Goal: Task Accomplishment & Management: Use online tool/utility

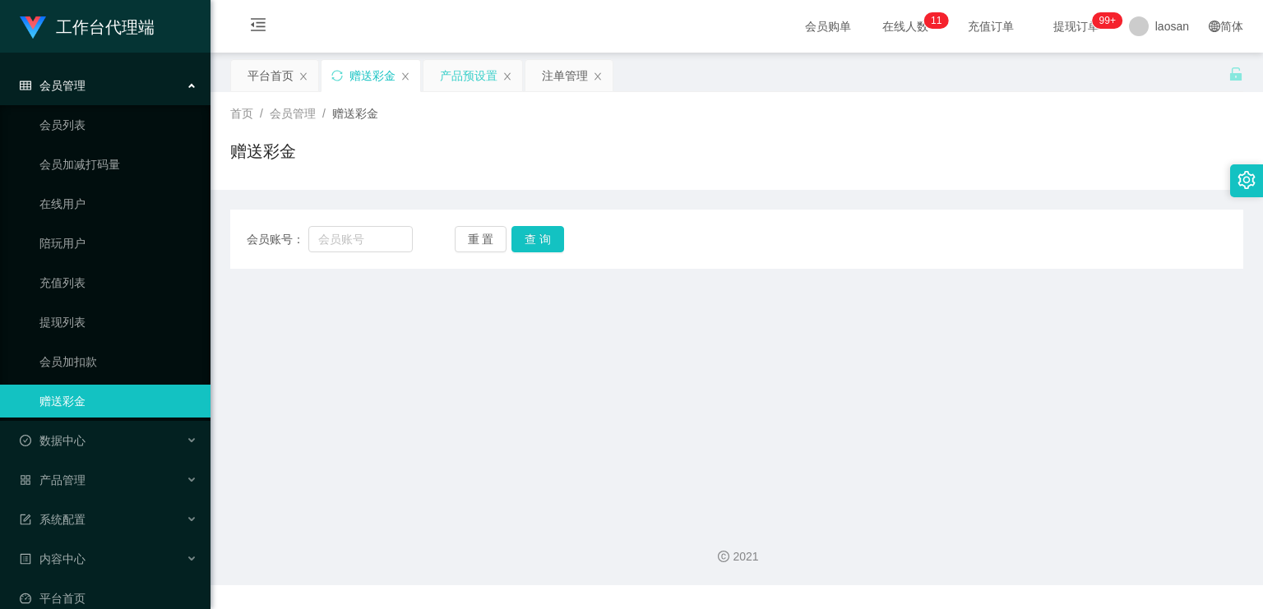
click at [464, 79] on div "产品预设置" at bounding box center [469, 75] width 58 height 31
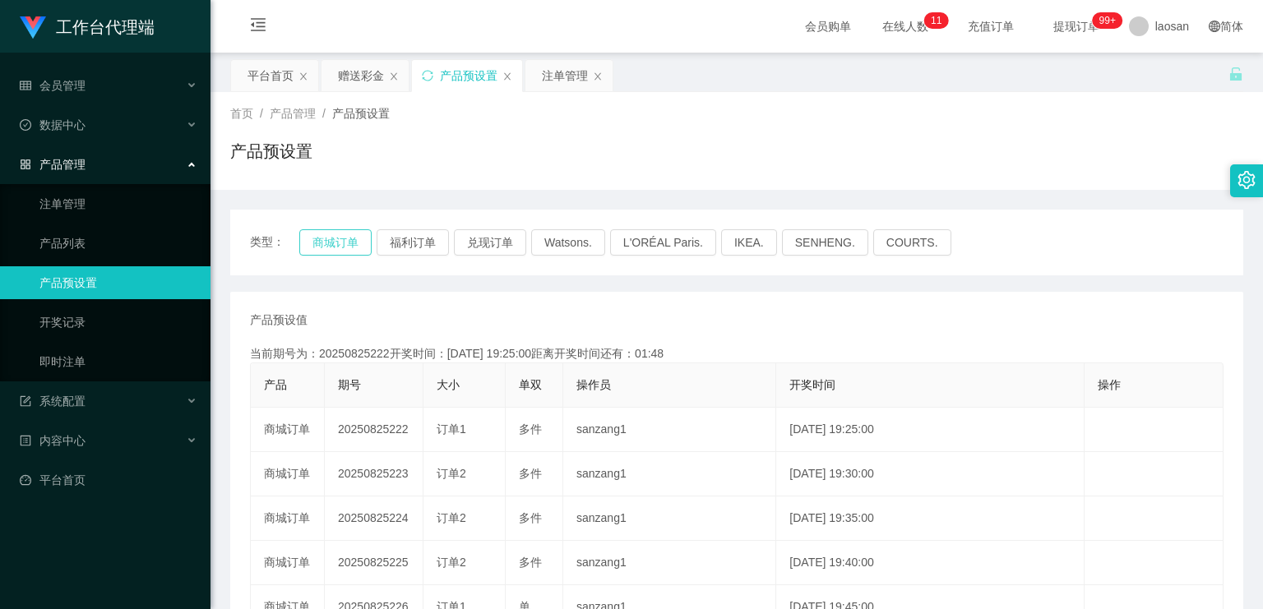
click at [341, 246] on button "商城订单" at bounding box center [335, 242] width 72 height 26
click at [340, 244] on button "商城订单" at bounding box center [335, 242] width 72 height 26
click at [484, 303] on div "产品预设值 添加期号 当前期号为：20250825222开奖时间：[DATE] 19:25:00距离开奖时间还有： 产品 期号 大小 单双 操作员 开奖时间 …" at bounding box center [736, 608] width 1013 height 632
click at [562, 78] on div "注单管理" at bounding box center [565, 75] width 46 height 31
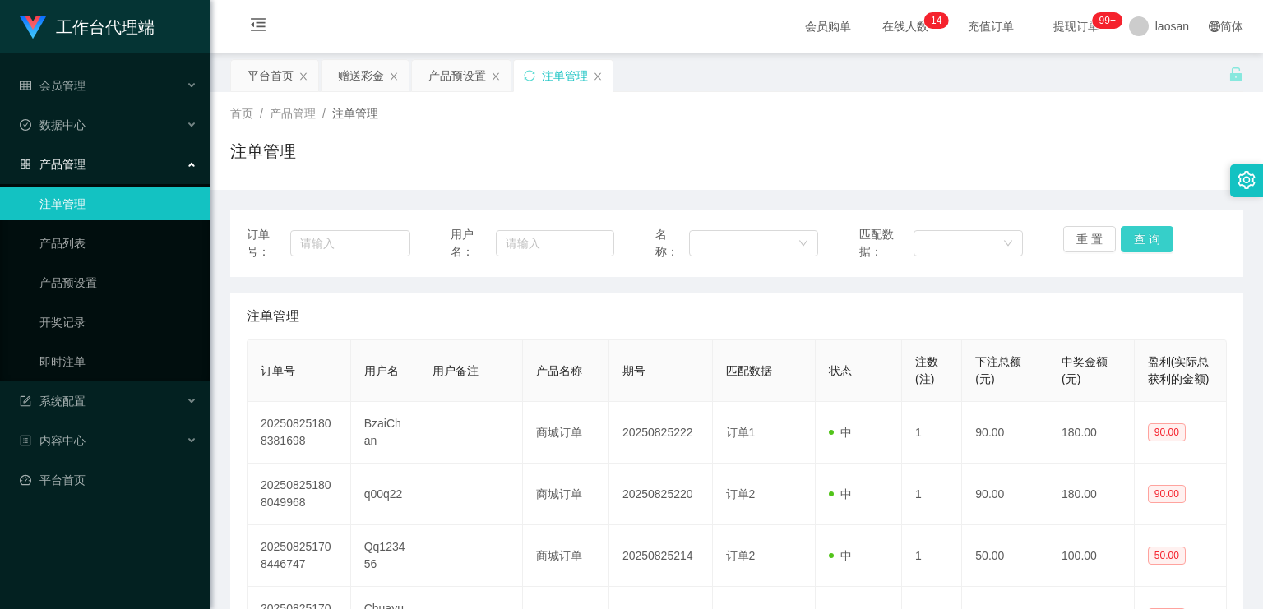
click at [1152, 237] on button "查 询" at bounding box center [1147, 239] width 53 height 26
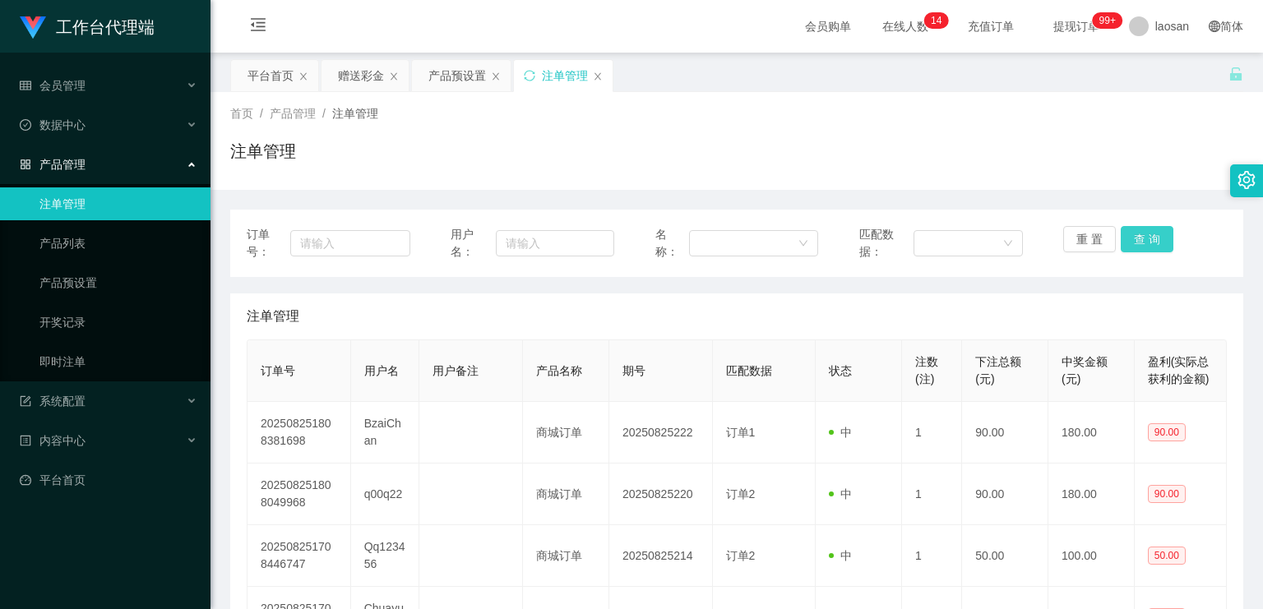
click at [1152, 237] on button "查 询" at bounding box center [1147, 239] width 53 height 26
click at [1152, 237] on div "重 置 查 询" at bounding box center [1145, 243] width 164 height 35
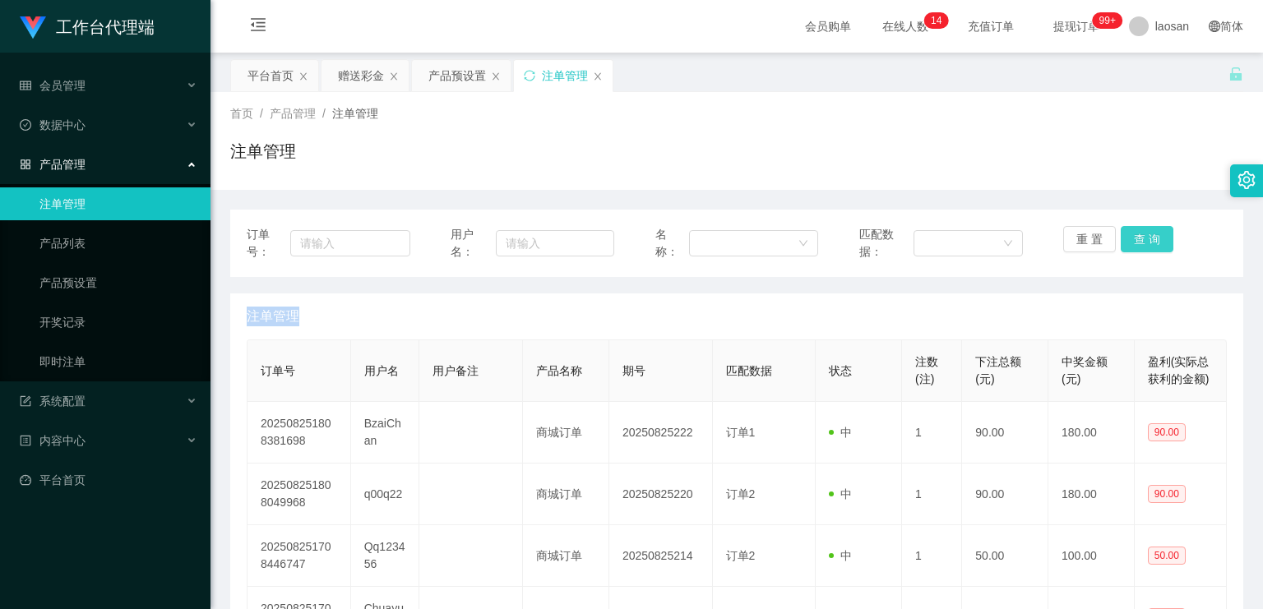
click at [1152, 237] on button "查 询" at bounding box center [1147, 239] width 53 height 26
click at [1135, 153] on div "注单管理" at bounding box center [736, 158] width 1013 height 38
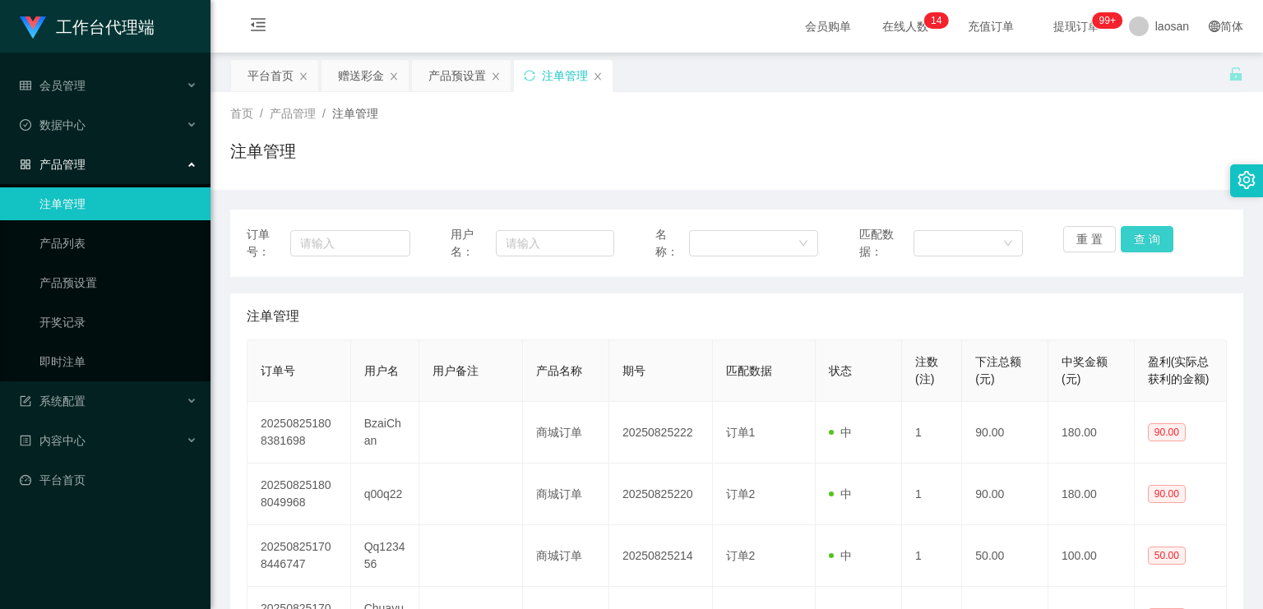
click at [1155, 229] on button "查 询" at bounding box center [1147, 239] width 53 height 26
click at [1155, 229] on button "查 询" at bounding box center [1156, 239] width 71 height 26
click at [1133, 237] on button "查 询" at bounding box center [1147, 239] width 53 height 26
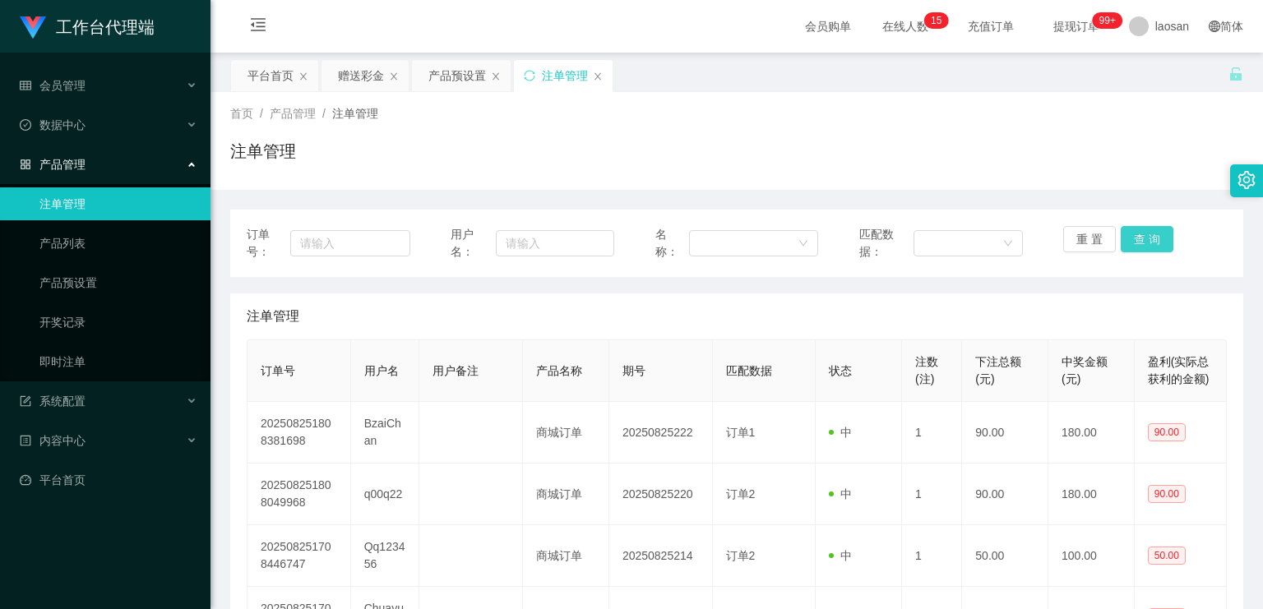
click at [1133, 237] on button "查 询" at bounding box center [1147, 239] width 53 height 26
click at [1133, 237] on div "重 置 查 询" at bounding box center [1145, 243] width 164 height 35
click at [1133, 237] on button "查 询" at bounding box center [1147, 239] width 53 height 26
click at [1133, 237] on button "查 询" at bounding box center [1156, 239] width 71 height 26
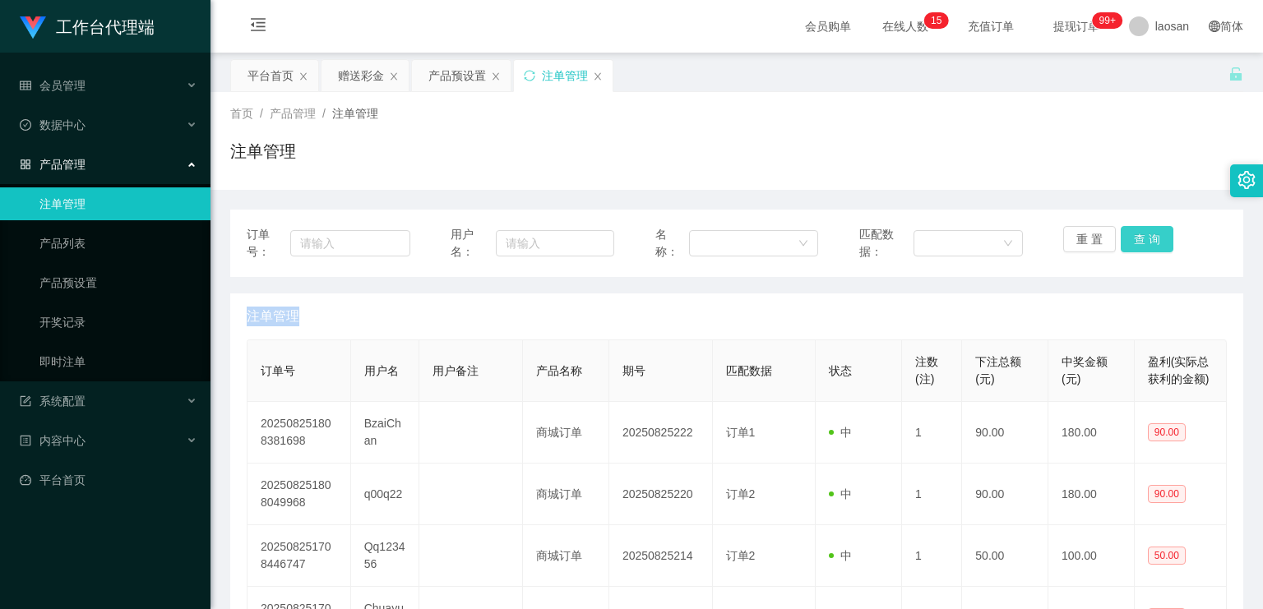
click at [1133, 237] on button "查 询" at bounding box center [1147, 239] width 53 height 26
click at [1133, 237] on button "查 询" at bounding box center [1156, 239] width 71 height 26
click at [1133, 237] on button "查 询" at bounding box center [1147, 239] width 53 height 26
click at [1134, 237] on button "查 询" at bounding box center [1147, 239] width 53 height 26
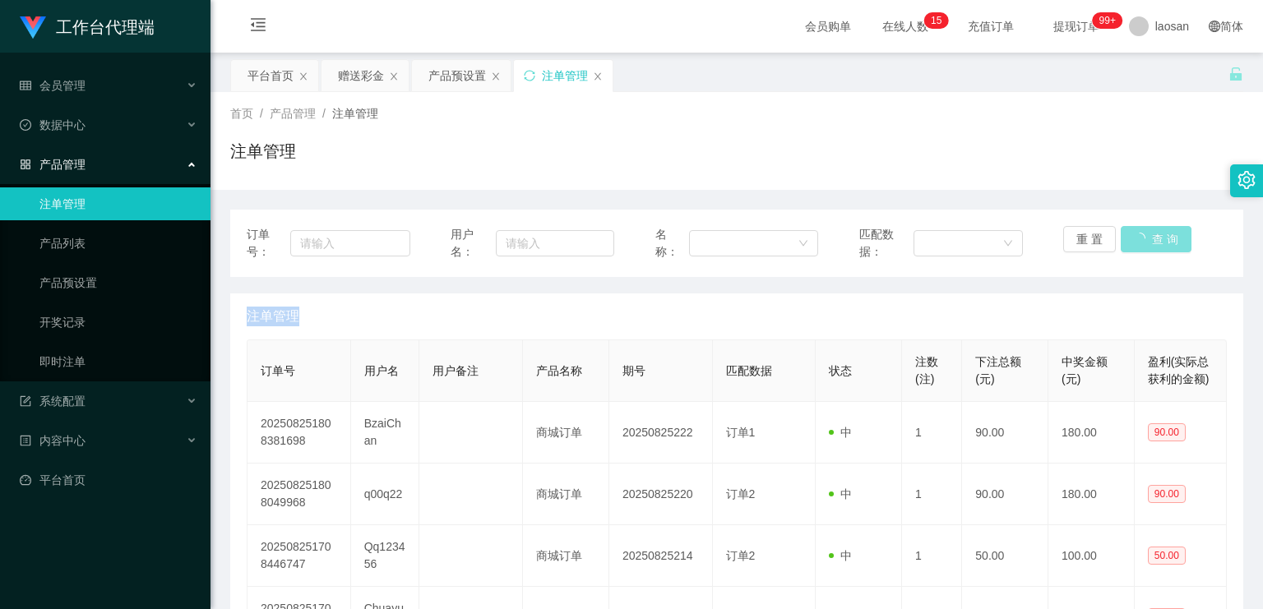
click at [1134, 237] on button "查 询" at bounding box center [1156, 239] width 71 height 26
click at [1149, 230] on button "查 询" at bounding box center [1147, 239] width 53 height 26
click at [1151, 227] on button "查 询" at bounding box center [1147, 239] width 53 height 26
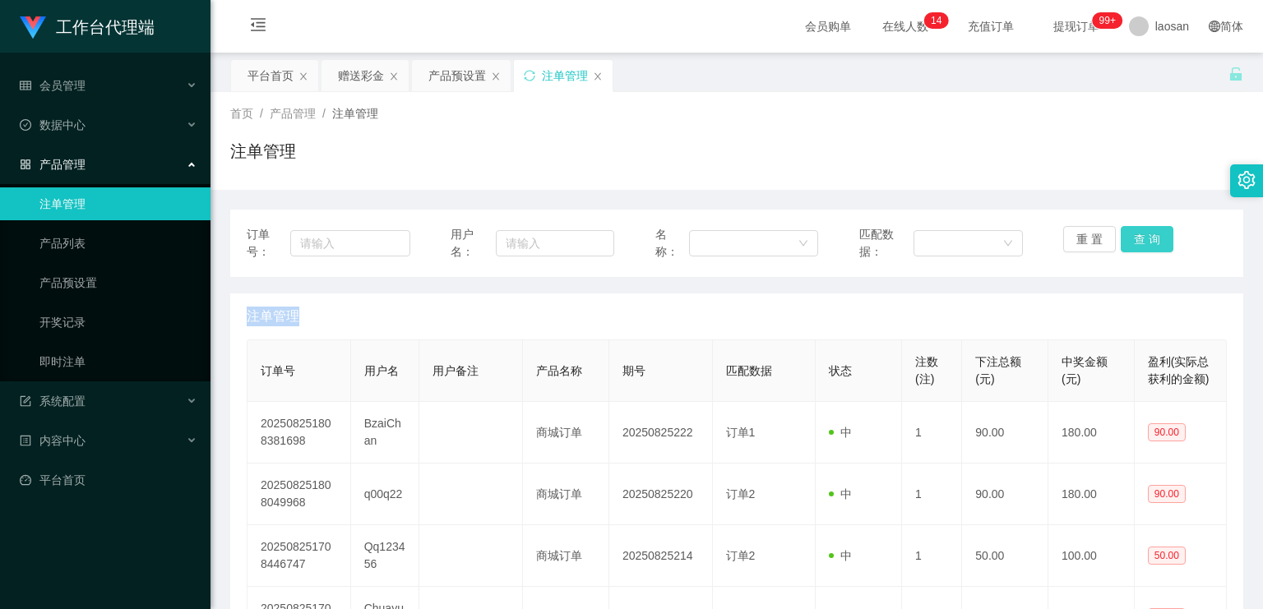
click at [1153, 227] on button "查 询" at bounding box center [1147, 239] width 53 height 26
click at [1153, 226] on button "查 询" at bounding box center [1156, 239] width 71 height 26
click at [1157, 232] on button "查 询" at bounding box center [1147, 239] width 53 height 26
click at [1157, 232] on div "重 置 查 询" at bounding box center [1145, 243] width 164 height 35
click at [1157, 232] on button "查 询" at bounding box center [1147, 239] width 53 height 26
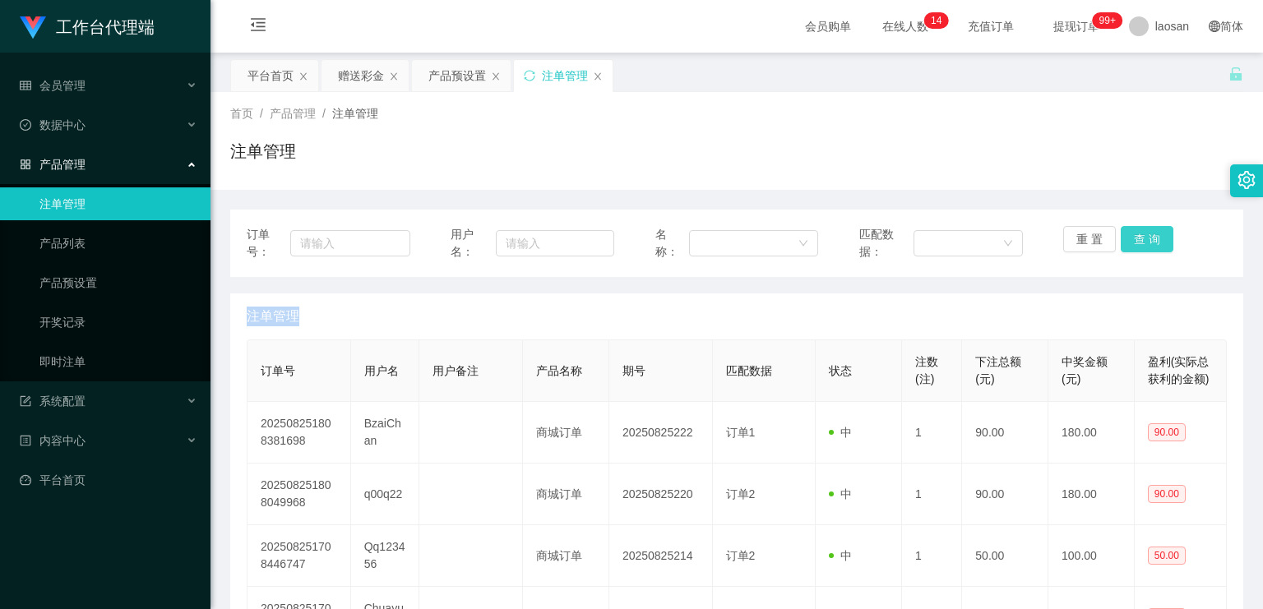
click at [1157, 232] on button "查 询" at bounding box center [1147, 239] width 53 height 26
click at [1157, 232] on button "查 询" at bounding box center [1156, 239] width 71 height 26
click at [1157, 232] on div "重 置 查 询" at bounding box center [1145, 243] width 164 height 35
click at [1157, 235] on button "查 询" at bounding box center [1147, 239] width 53 height 26
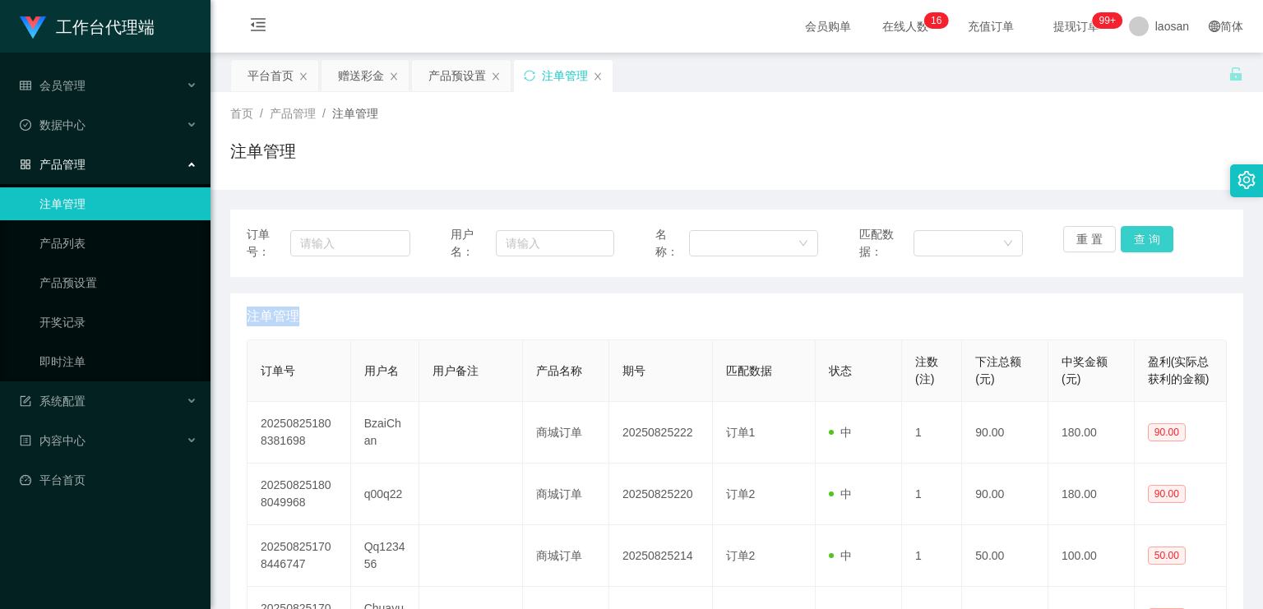
click at [1130, 242] on button "查 询" at bounding box center [1147, 239] width 53 height 26
click at [1130, 241] on button "查 询" at bounding box center [1147, 239] width 53 height 26
click at [1130, 241] on button "查 询" at bounding box center [1156, 239] width 71 height 26
click at [1130, 241] on div "重 置 查 询" at bounding box center [1145, 243] width 164 height 35
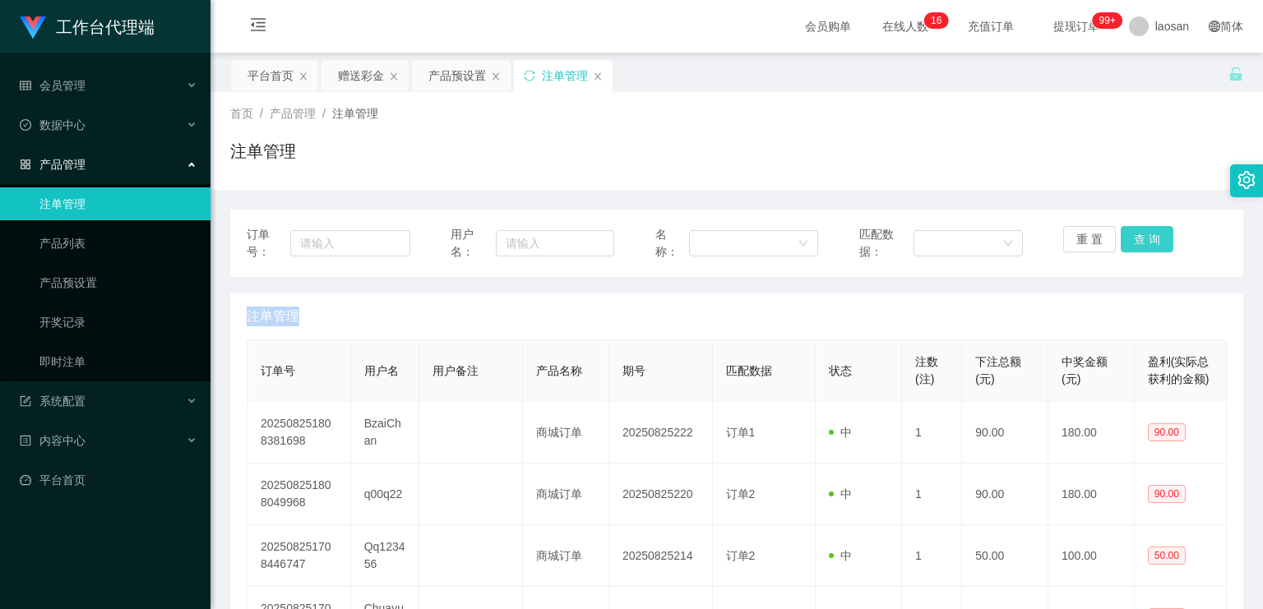
click at [1134, 240] on button "查 询" at bounding box center [1147, 239] width 53 height 26
click at [1134, 240] on button "查 询" at bounding box center [1156, 239] width 71 height 26
click at [1134, 240] on button "查 询" at bounding box center [1147, 239] width 53 height 26
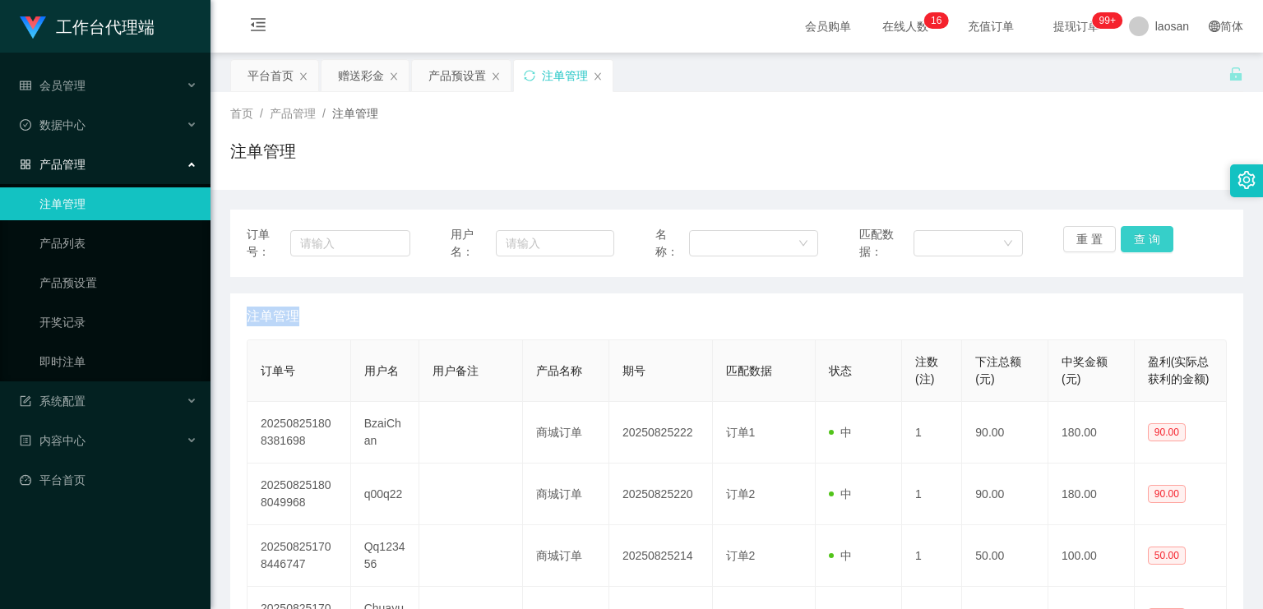
click at [1134, 240] on button "查 询" at bounding box center [1147, 239] width 53 height 26
click at [1134, 240] on button "查 询" at bounding box center [1156, 239] width 71 height 26
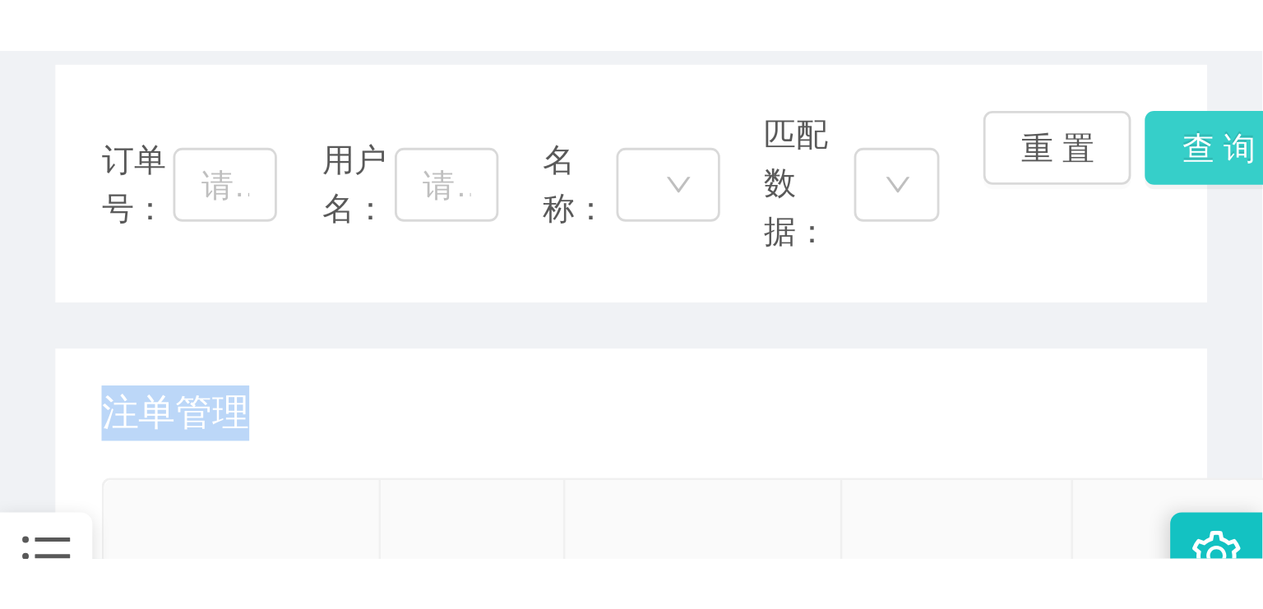
scroll to position [197, 0]
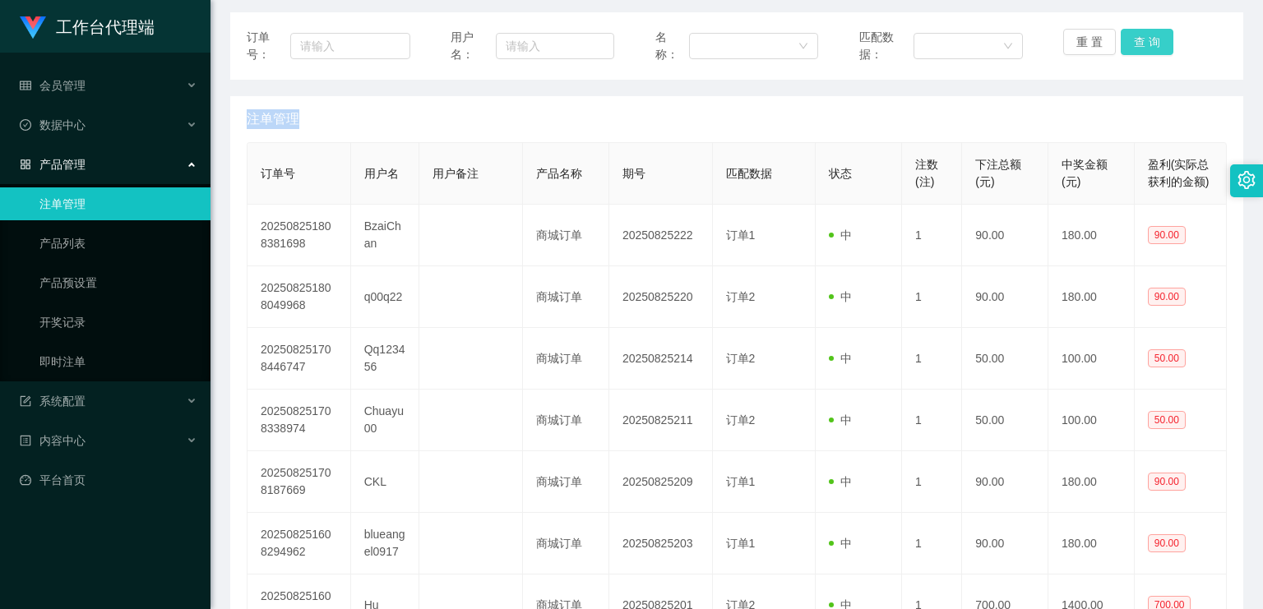
click at [1137, 36] on button "查 询" at bounding box center [1147, 42] width 53 height 26
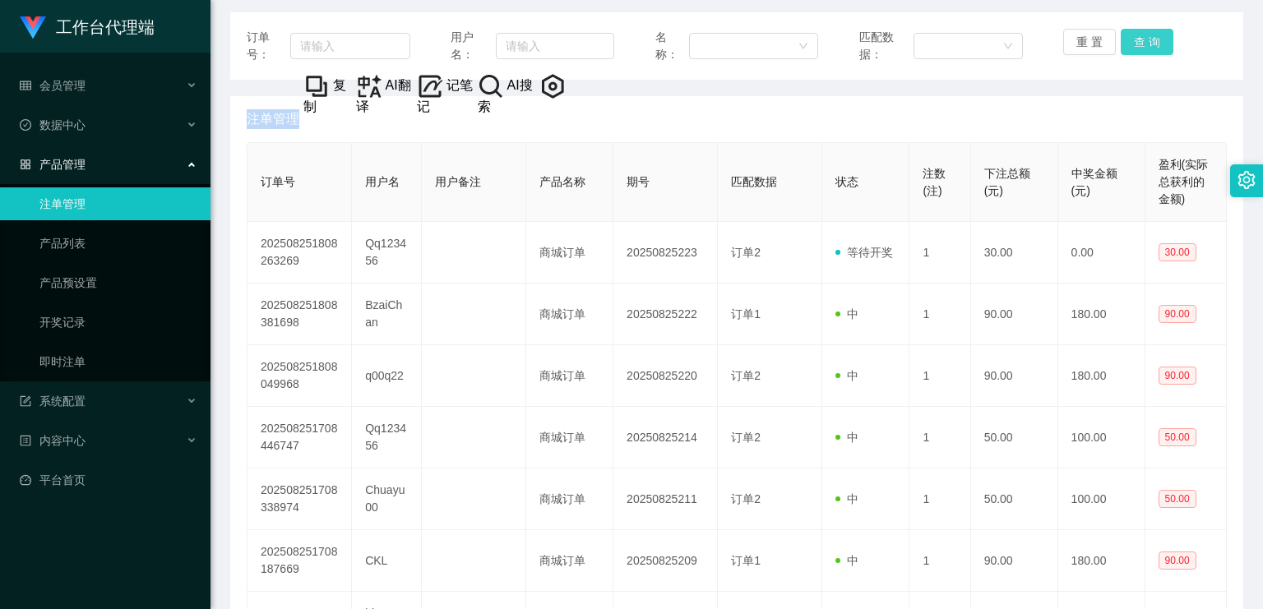
click at [1137, 36] on button "查 询" at bounding box center [1147, 42] width 53 height 26
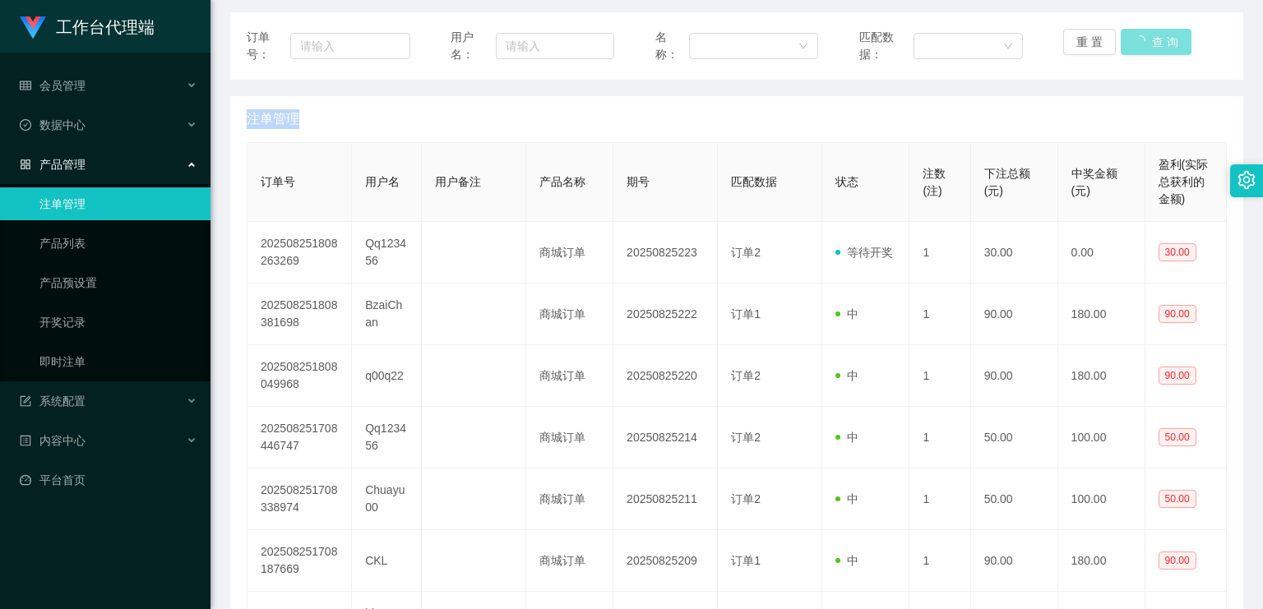
click at [1137, 36] on button "查 询" at bounding box center [1156, 42] width 71 height 26
click at [1137, 36] on button "查 询" at bounding box center [1147, 42] width 53 height 26
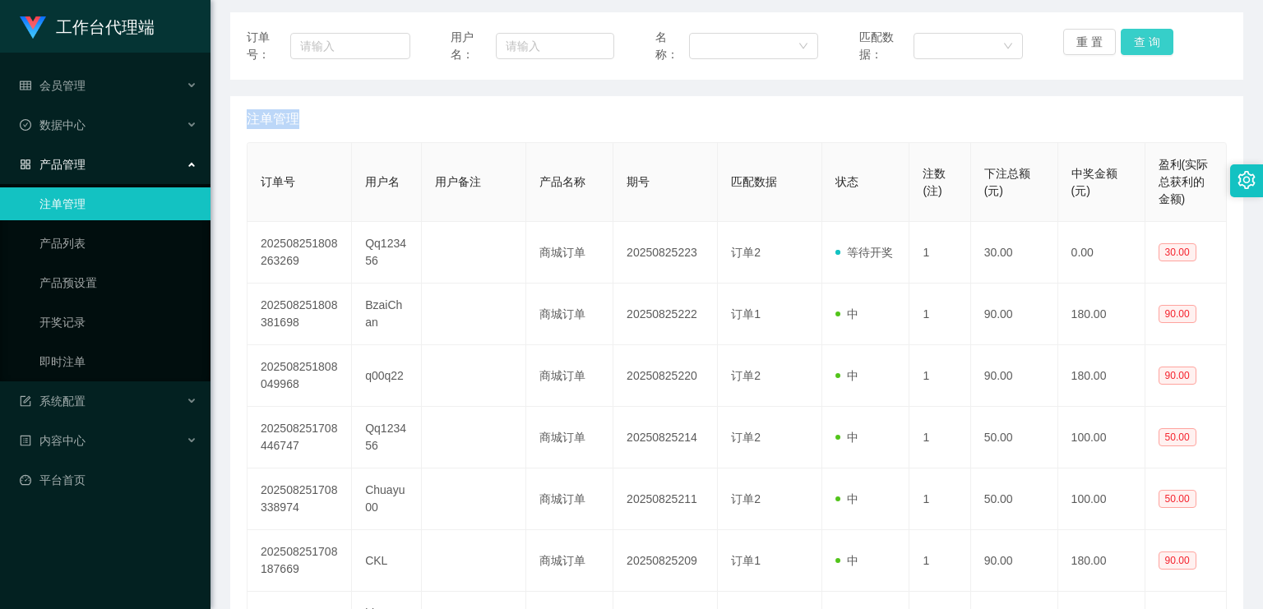
click at [1137, 36] on button "查 询" at bounding box center [1147, 42] width 53 height 26
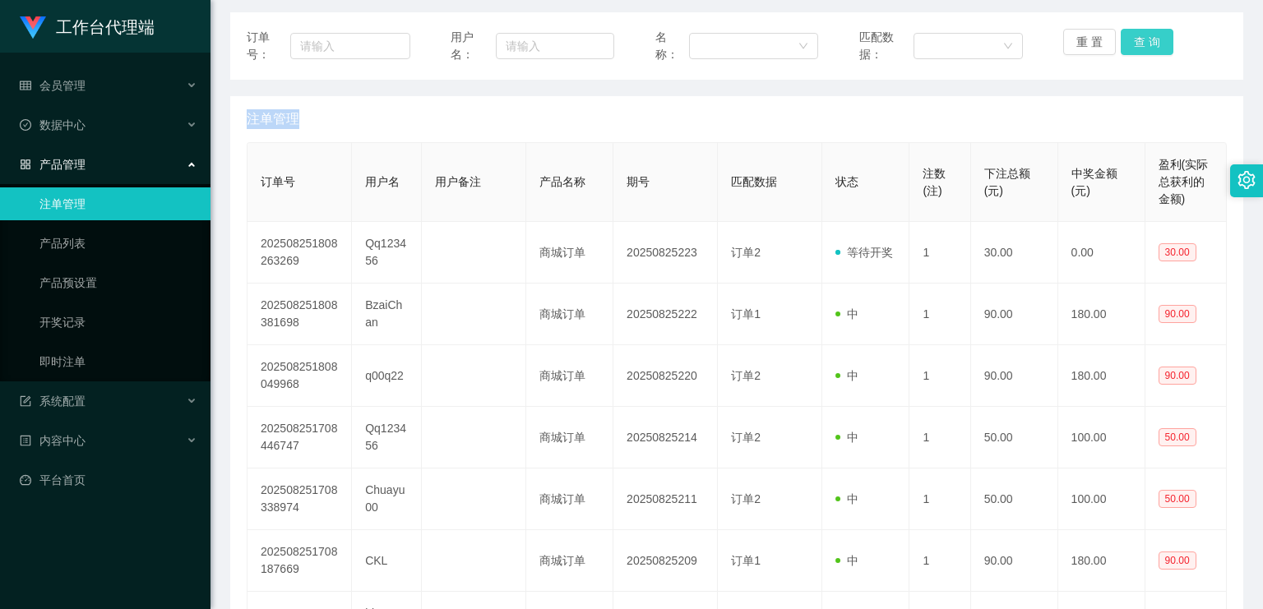
click at [1137, 36] on button "查 询" at bounding box center [1147, 42] width 53 height 26
click at [1135, 39] on button "查 询" at bounding box center [1147, 42] width 53 height 26
click at [1135, 39] on div "重 置 查 询" at bounding box center [1145, 46] width 164 height 35
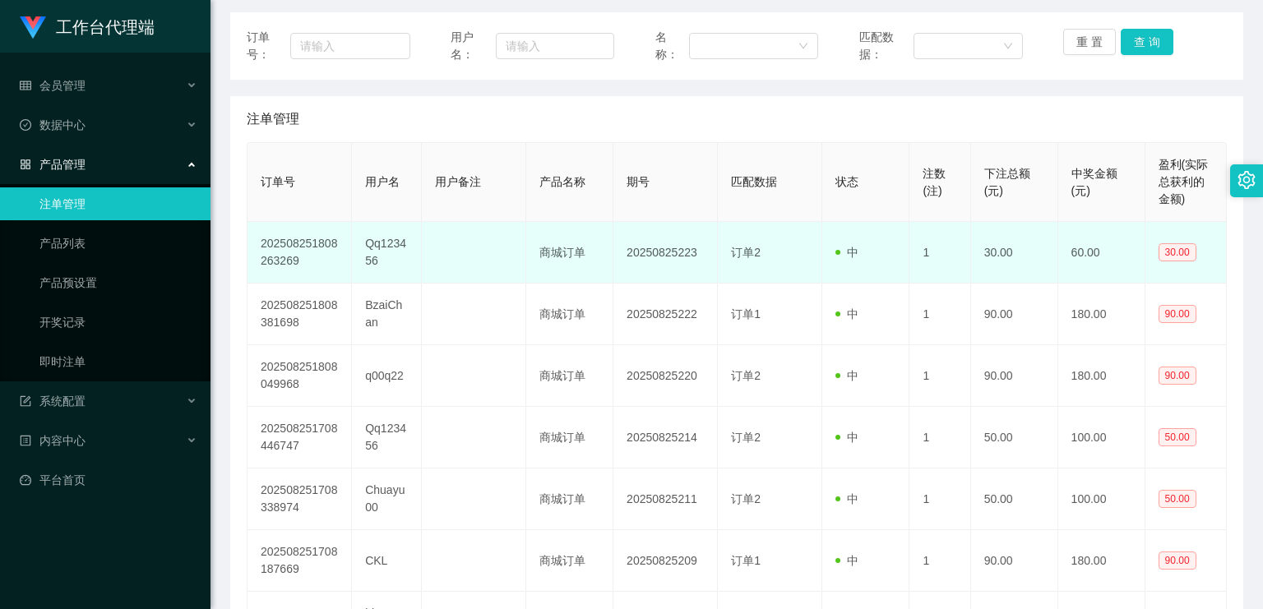
click at [380, 242] on td "Qq123456" at bounding box center [387, 253] width 70 height 62
copy td "Qq123456"
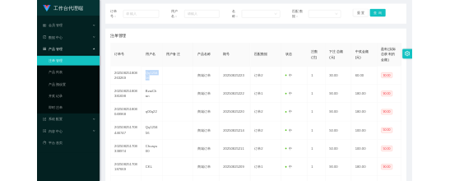
scroll to position [0, 0]
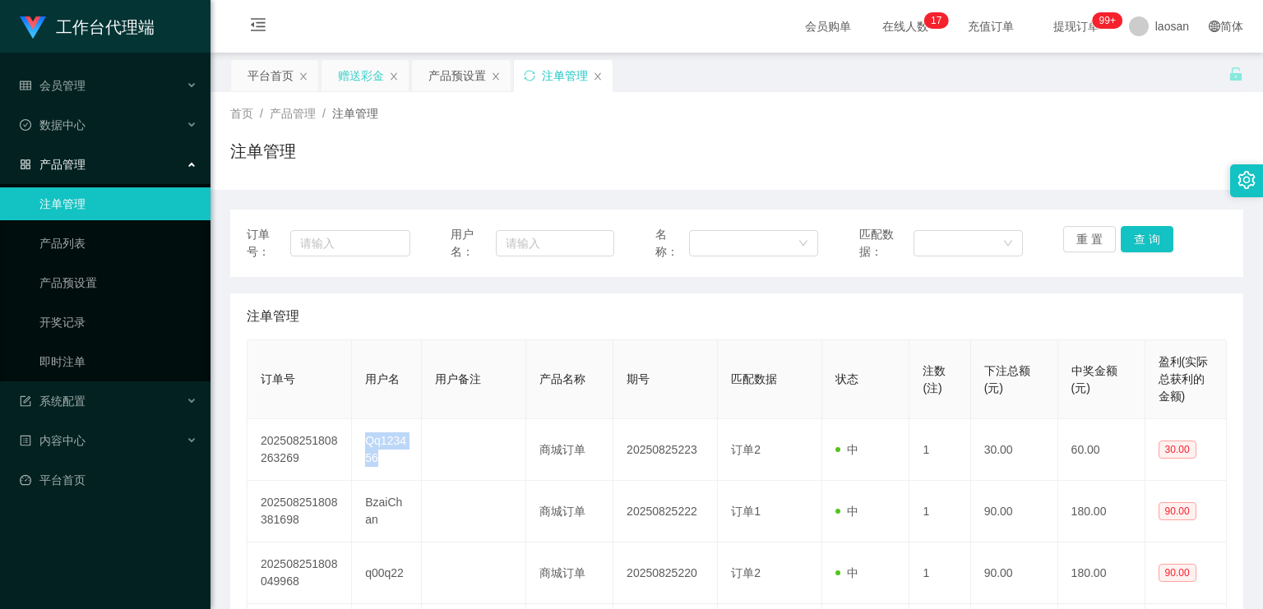
click at [373, 76] on div "赠送彩金" at bounding box center [361, 75] width 46 height 31
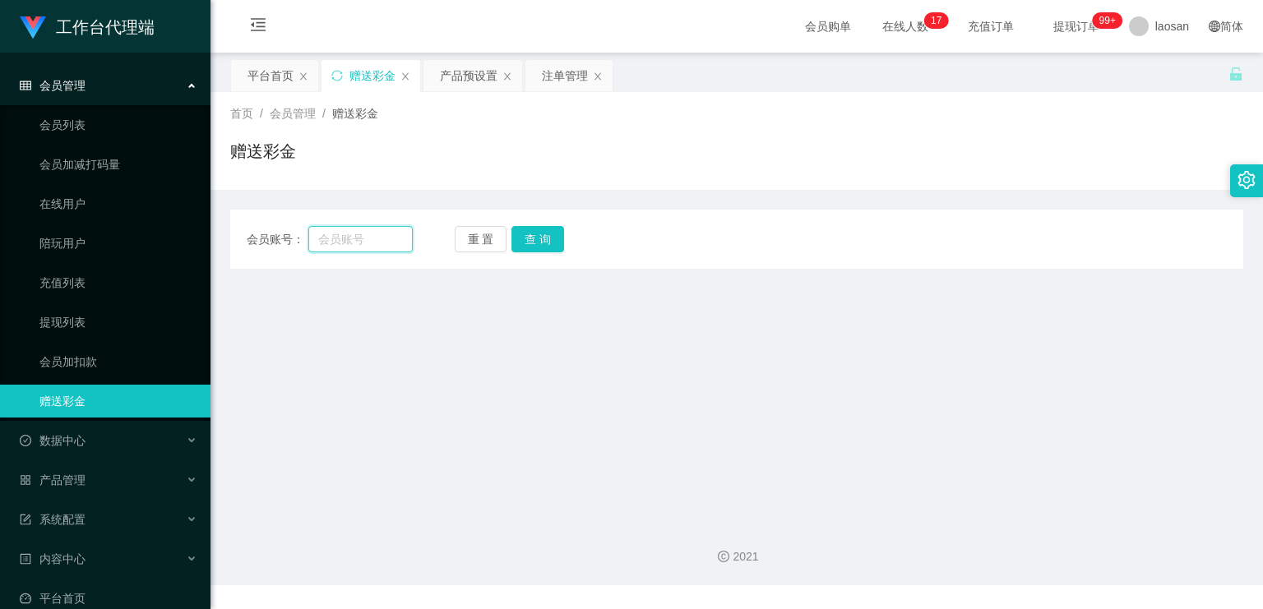
click at [377, 242] on input "text" at bounding box center [360, 239] width 104 height 26
paste input "Qq123456"
type input "Qq123456"
click at [528, 233] on button "查 询" at bounding box center [538, 239] width 53 height 26
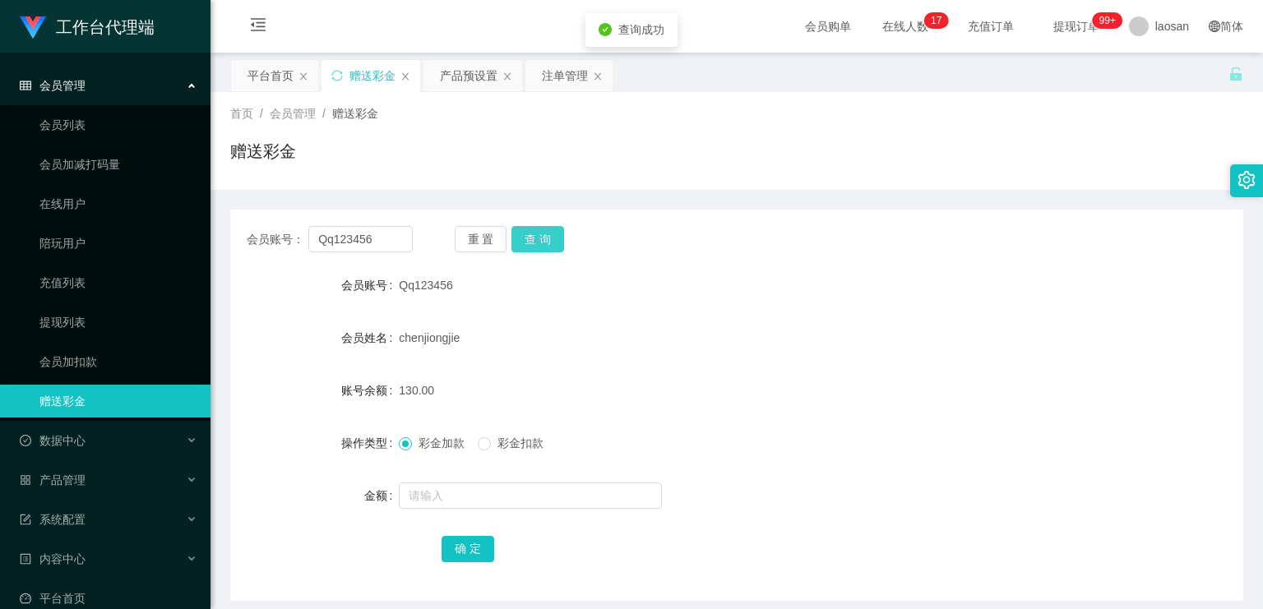
click at [528, 233] on button "查 询" at bounding box center [538, 239] width 53 height 26
